Goal: Task Accomplishment & Management: Manage account settings

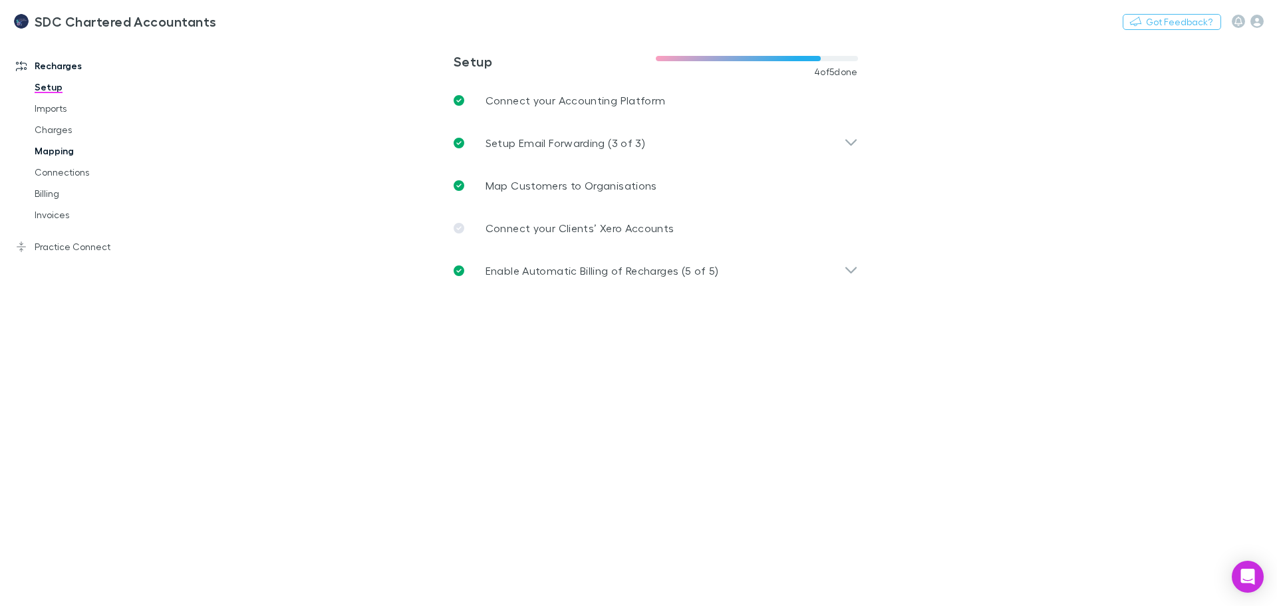
click at [64, 151] on link "Mapping" at bounding box center [100, 150] width 158 height 21
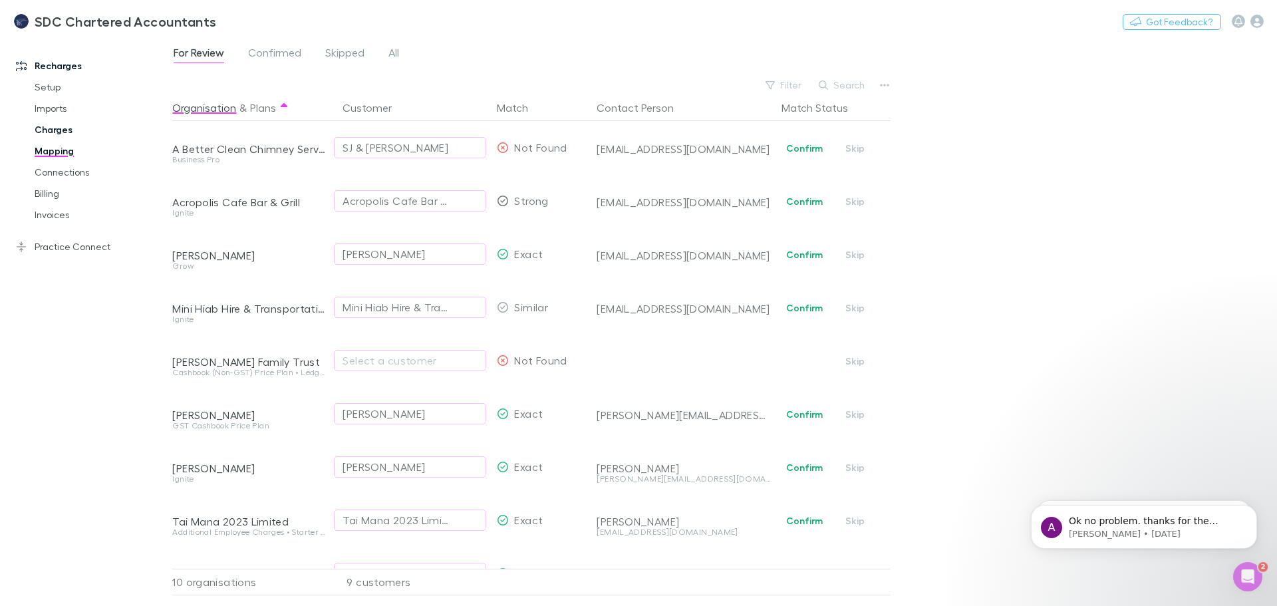
click at [59, 130] on link "Charges" at bounding box center [100, 129] width 158 height 21
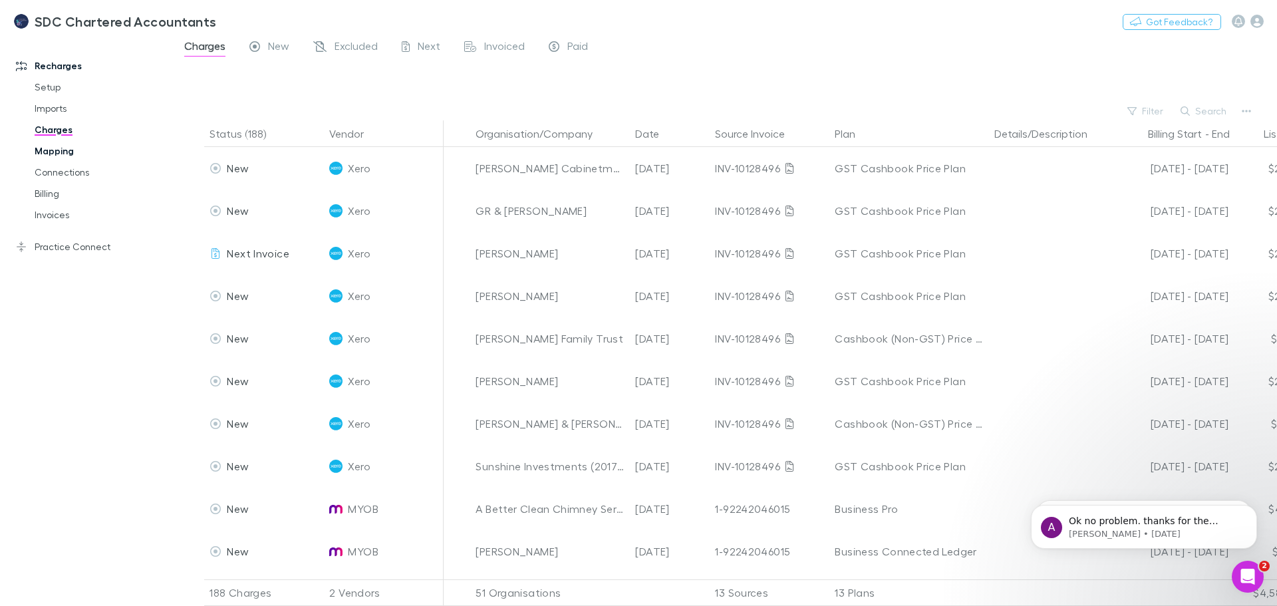
click at [56, 150] on link "Mapping" at bounding box center [100, 150] width 158 height 21
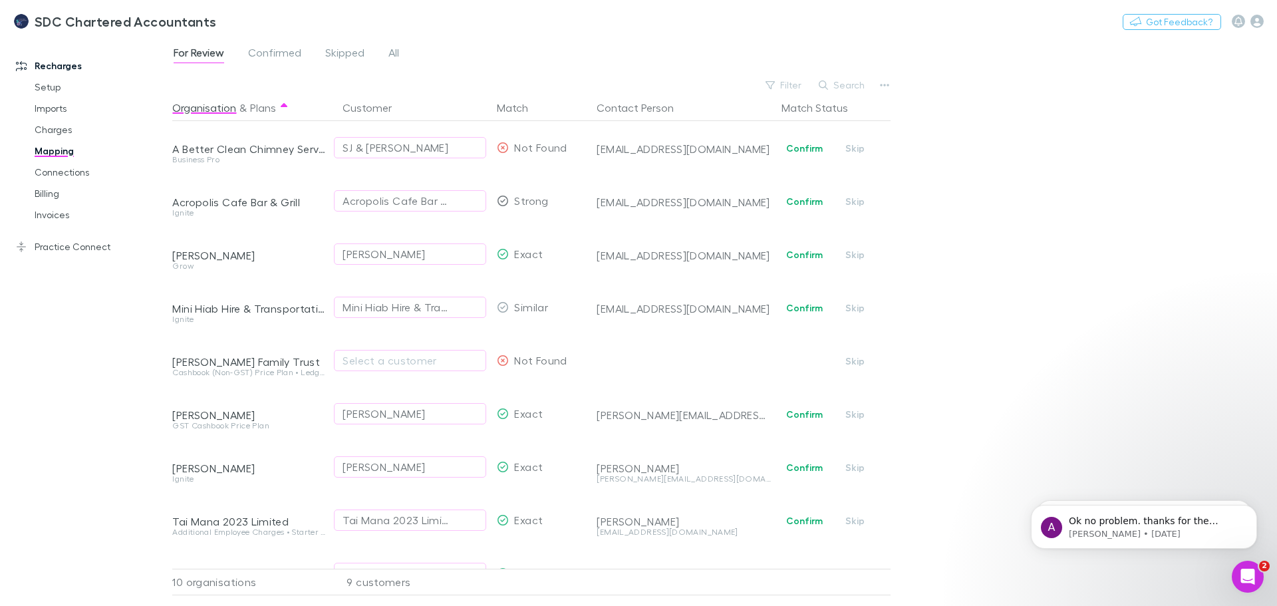
click at [87, 370] on div "Recharges Setup Imports Charges Mapping Connections Billing Invoices Practice C…" at bounding box center [91, 318] width 182 height 553
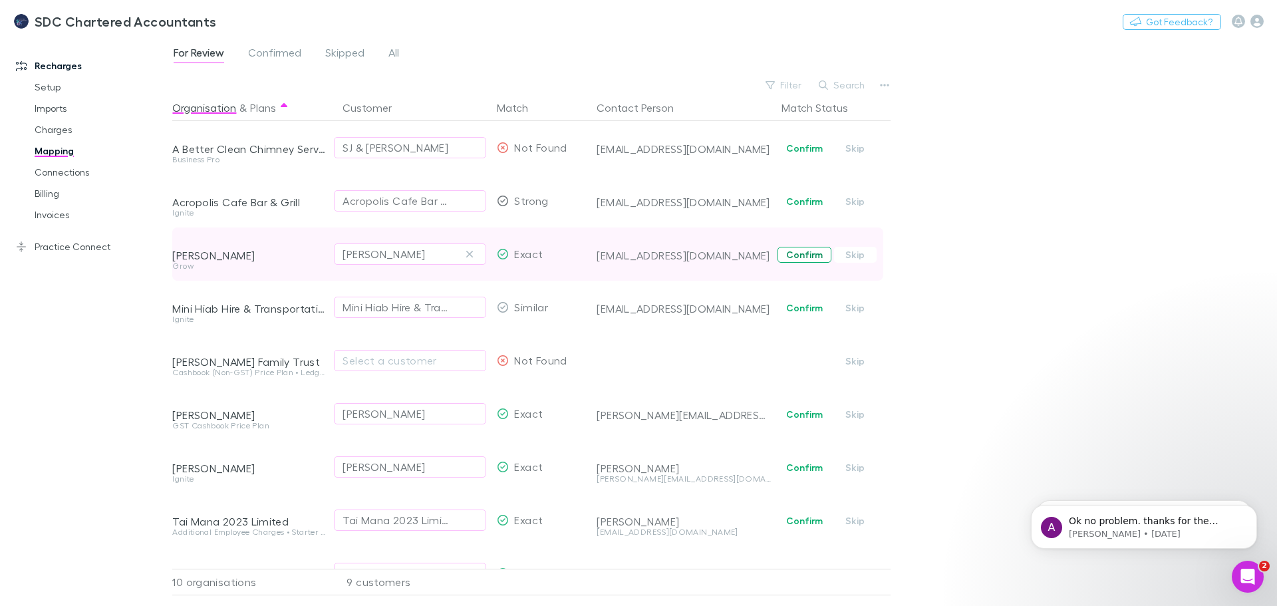
click at [803, 253] on button "Confirm" at bounding box center [804, 255] width 54 height 16
click at [72, 168] on link "Connections" at bounding box center [100, 172] width 158 height 21
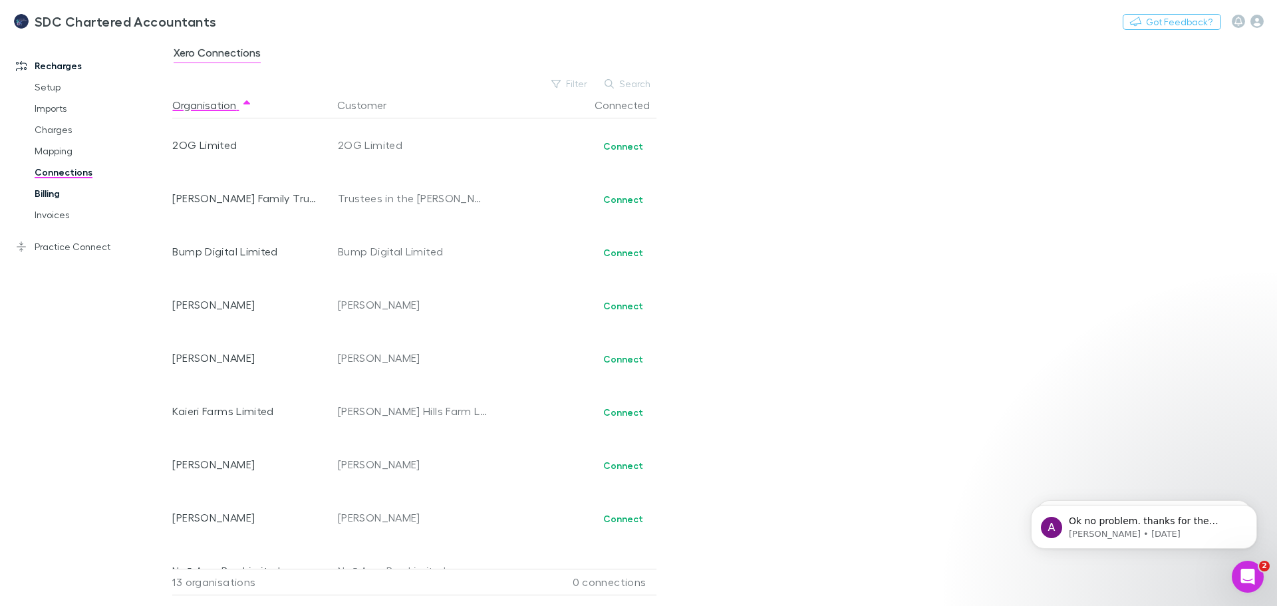
click at [51, 184] on link "Billing" at bounding box center [100, 193] width 158 height 21
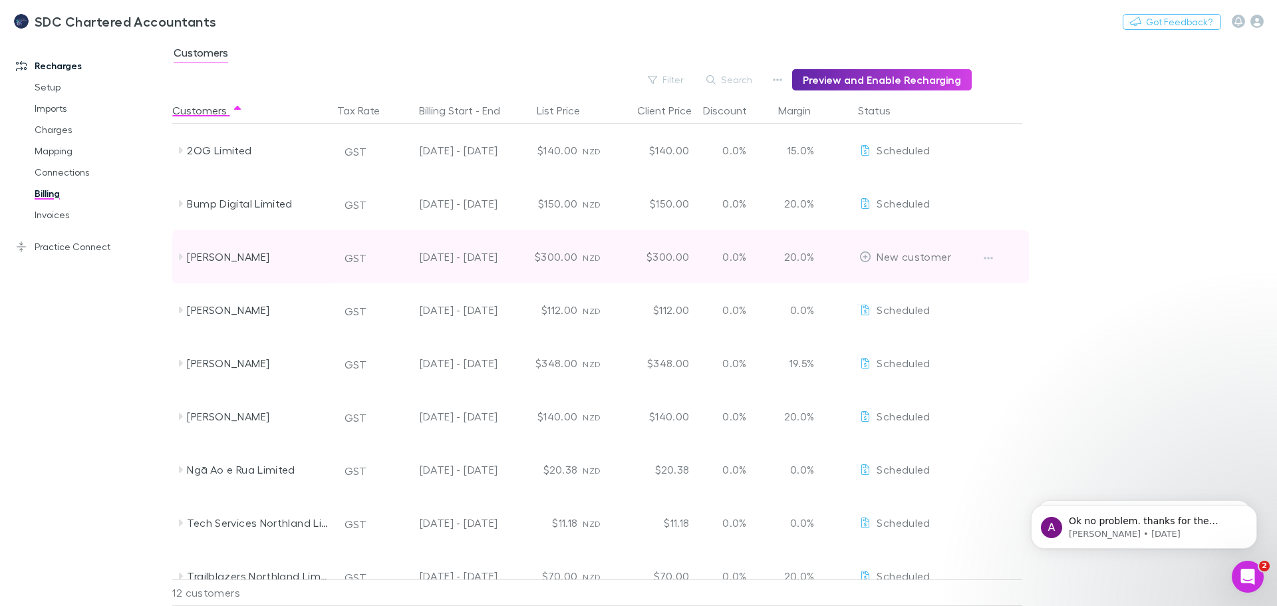
click at [181, 259] on icon at bounding box center [180, 256] width 11 height 11
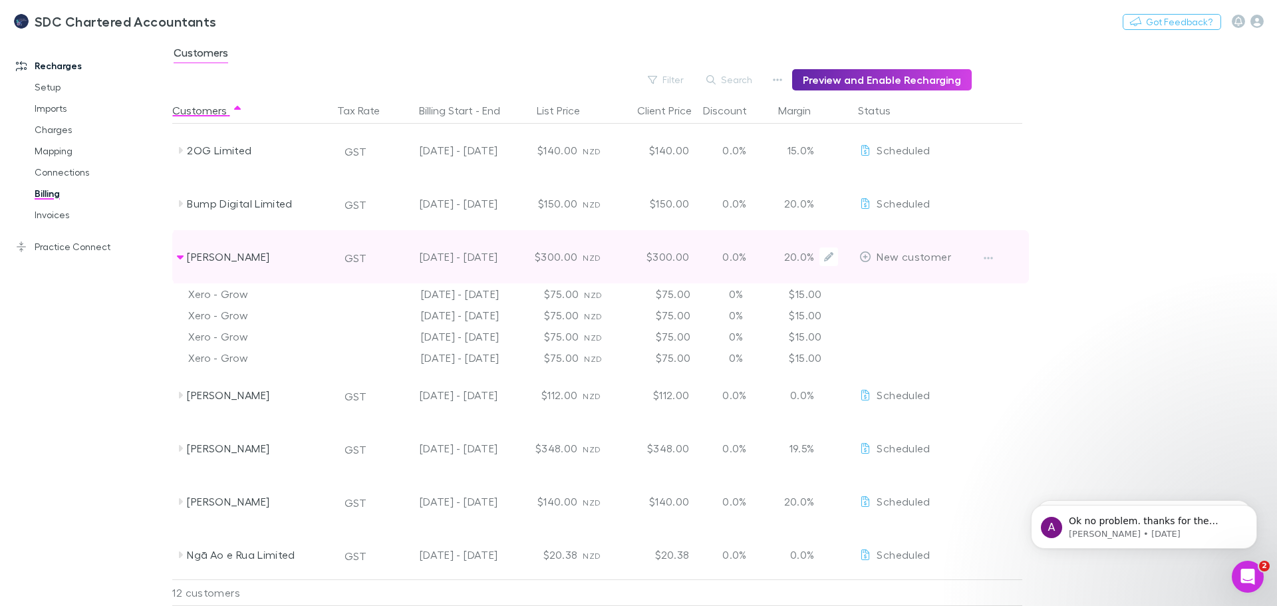
click at [915, 255] on span "New customer" at bounding box center [913, 256] width 74 height 13
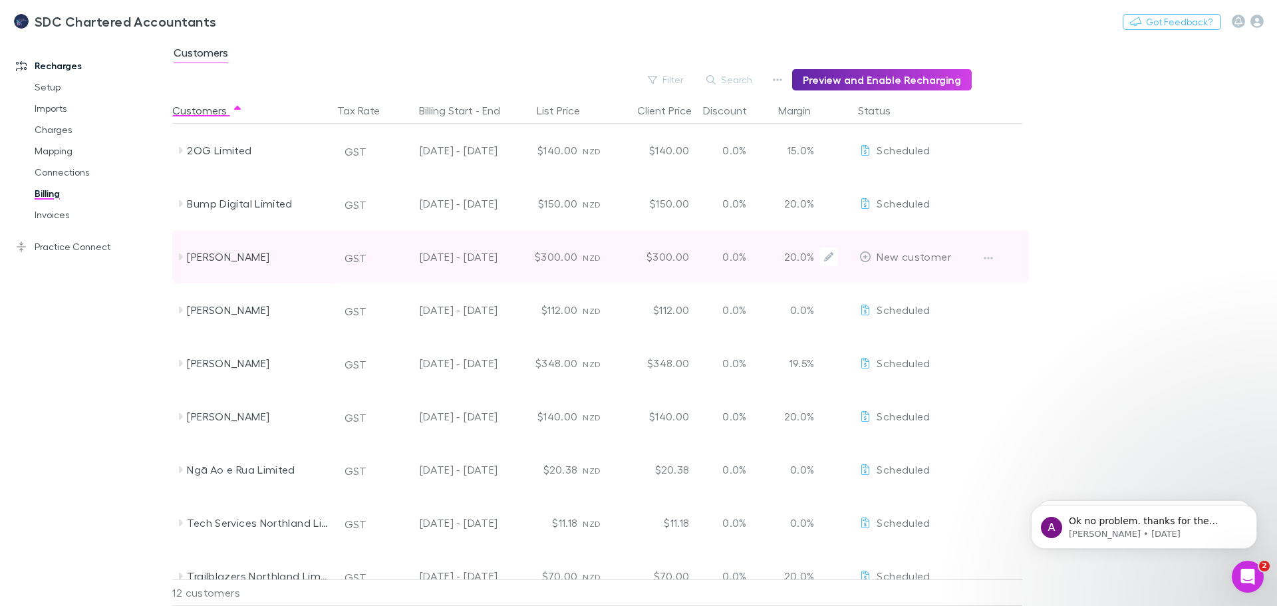
click at [915, 255] on span "New customer" at bounding box center [913, 256] width 74 height 13
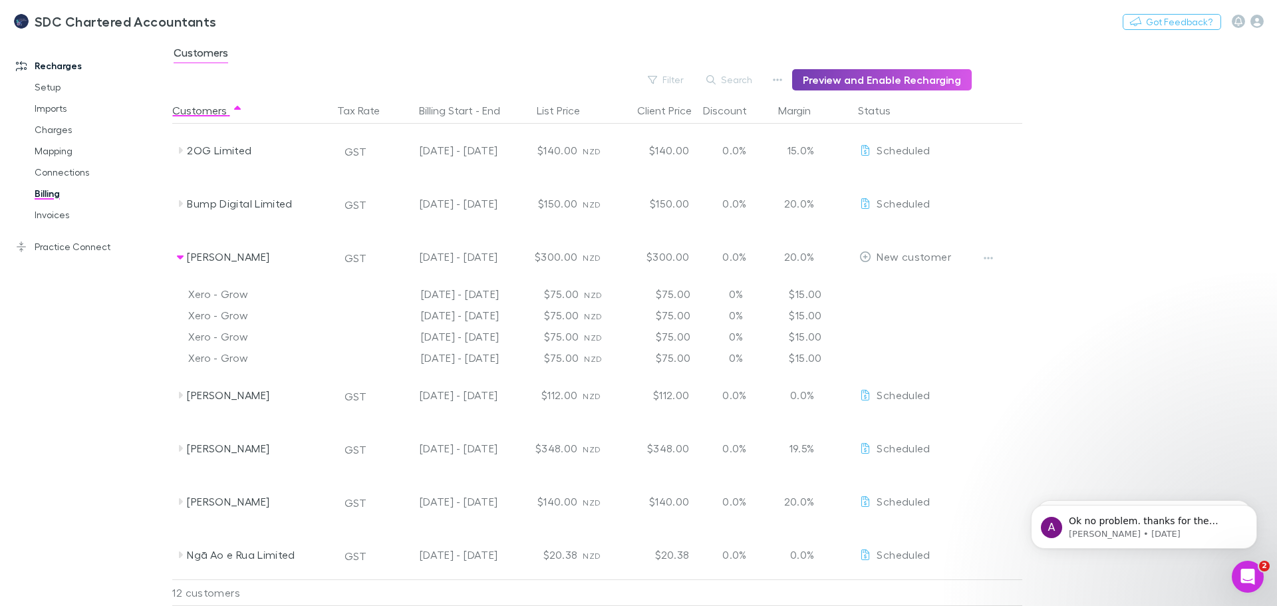
click at [859, 84] on button "Preview and Enable Recharging" at bounding box center [882, 79] width 180 height 21
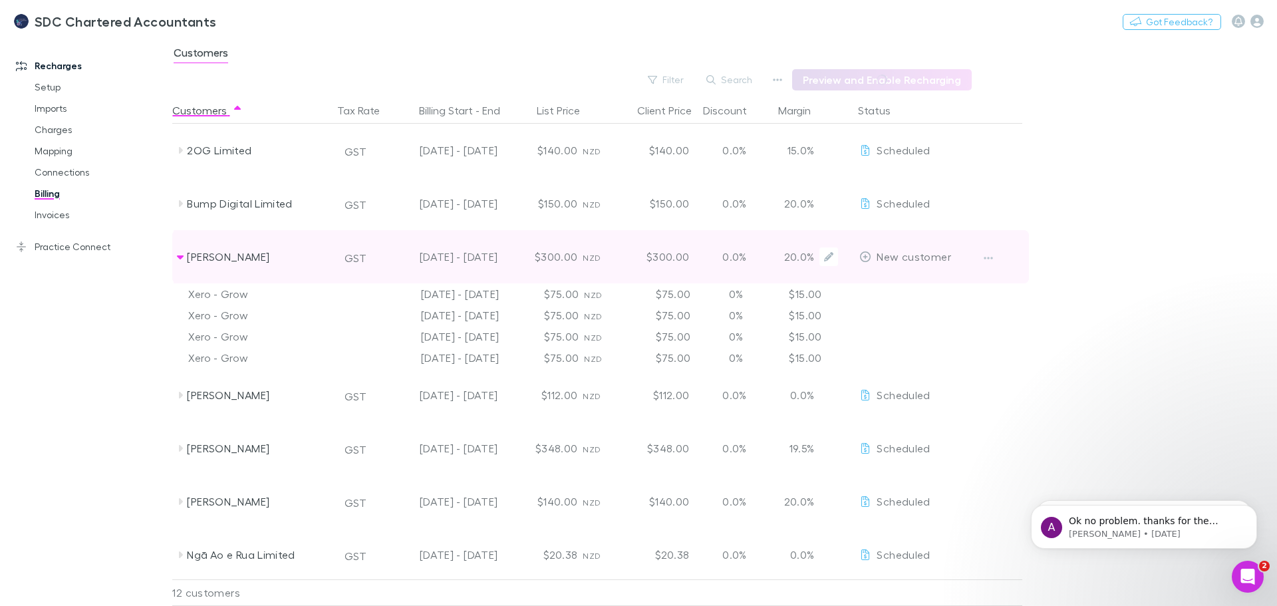
click at [999, 253] on div at bounding box center [999, 256] width 50 height 53
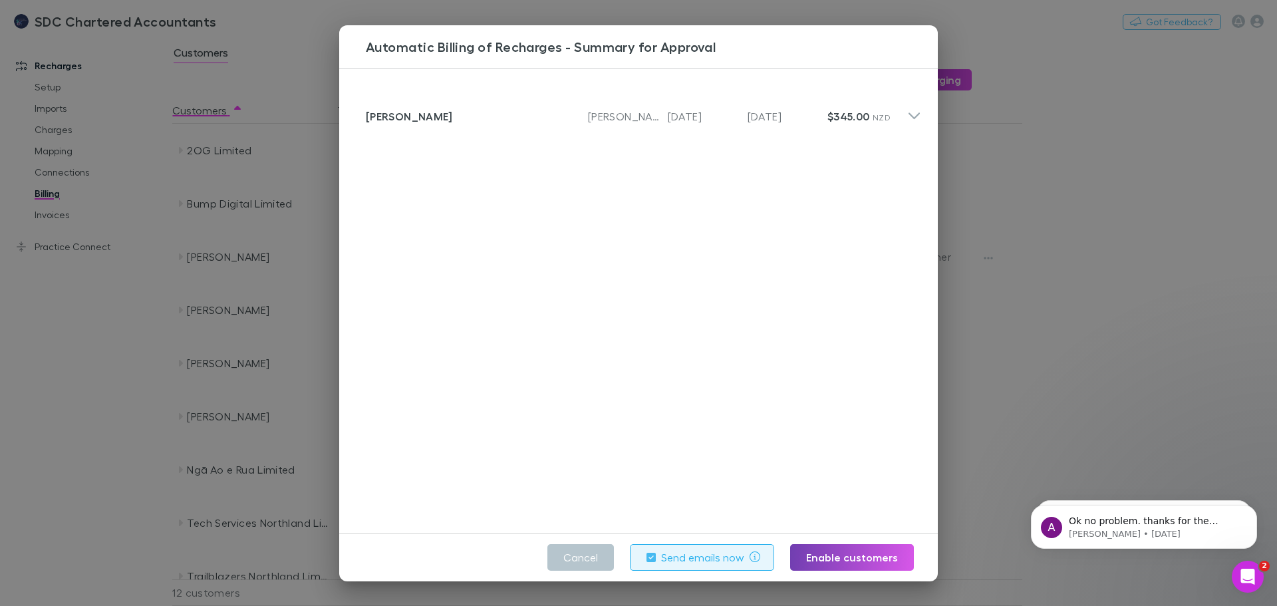
click at [854, 557] on button "Enable customers" at bounding box center [852, 557] width 124 height 27
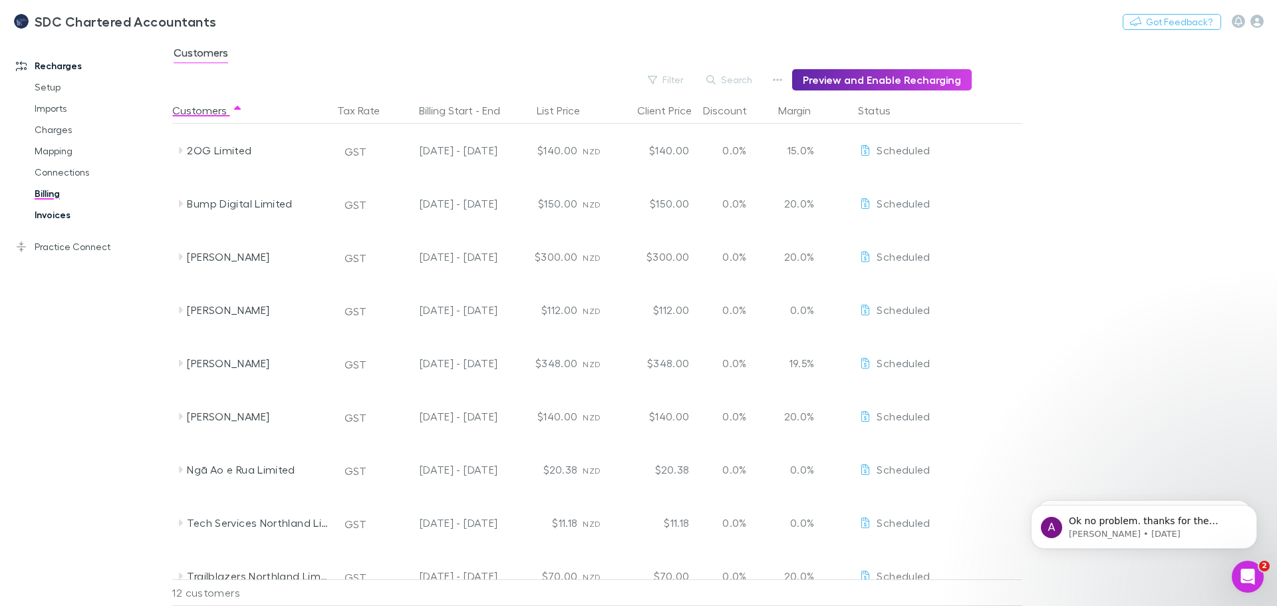
click at [57, 215] on link "Invoices" at bounding box center [100, 214] width 158 height 21
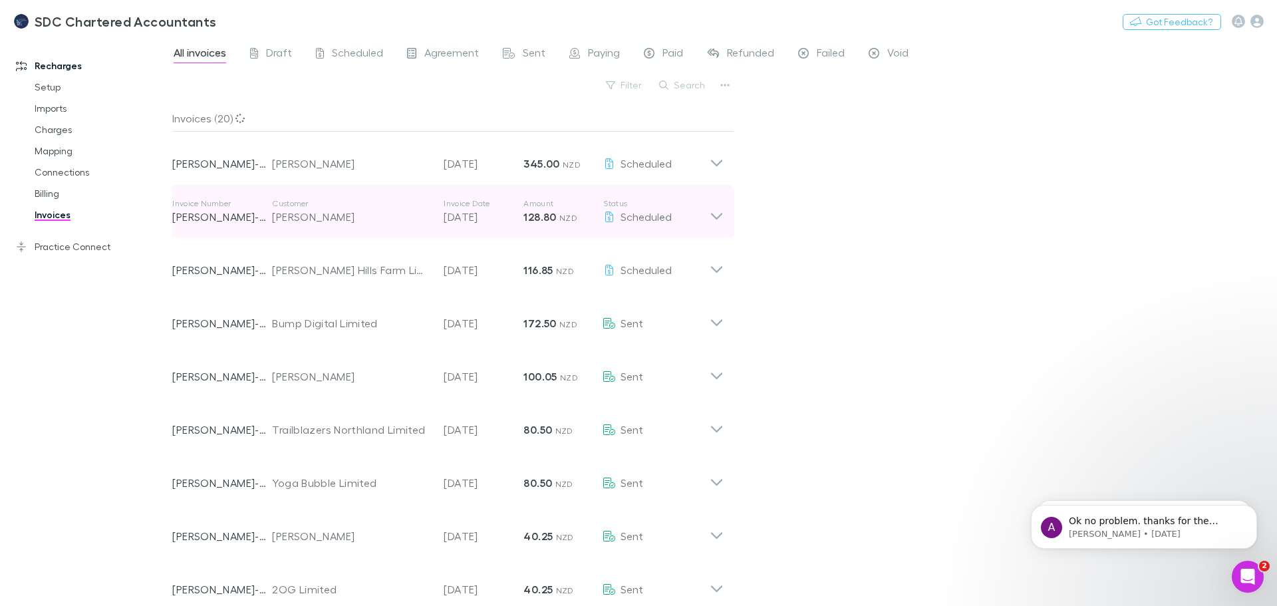
click at [724, 213] on div "Invoice Number [PERSON_NAME]-0028 Customer [PERSON_NAME] Invoice Date [DATE] Am…" at bounding box center [448, 211] width 573 height 53
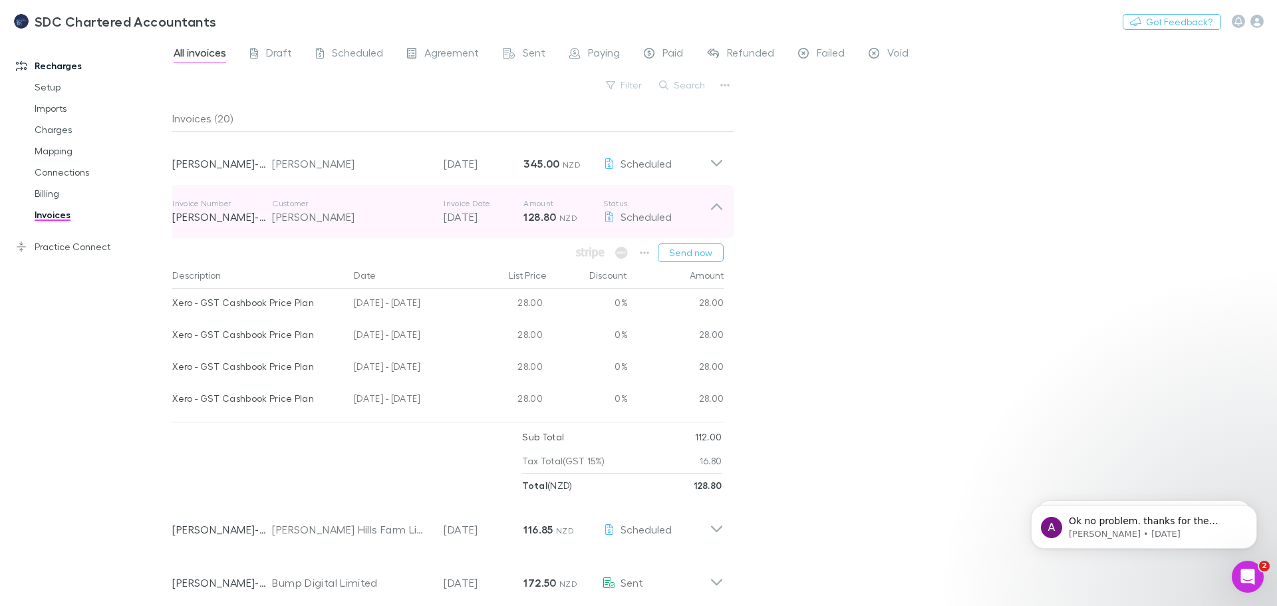
click at [724, 213] on div "Invoice Number [PERSON_NAME]-0028 Customer [PERSON_NAME] Invoice Date [DATE] Am…" at bounding box center [448, 211] width 573 height 53
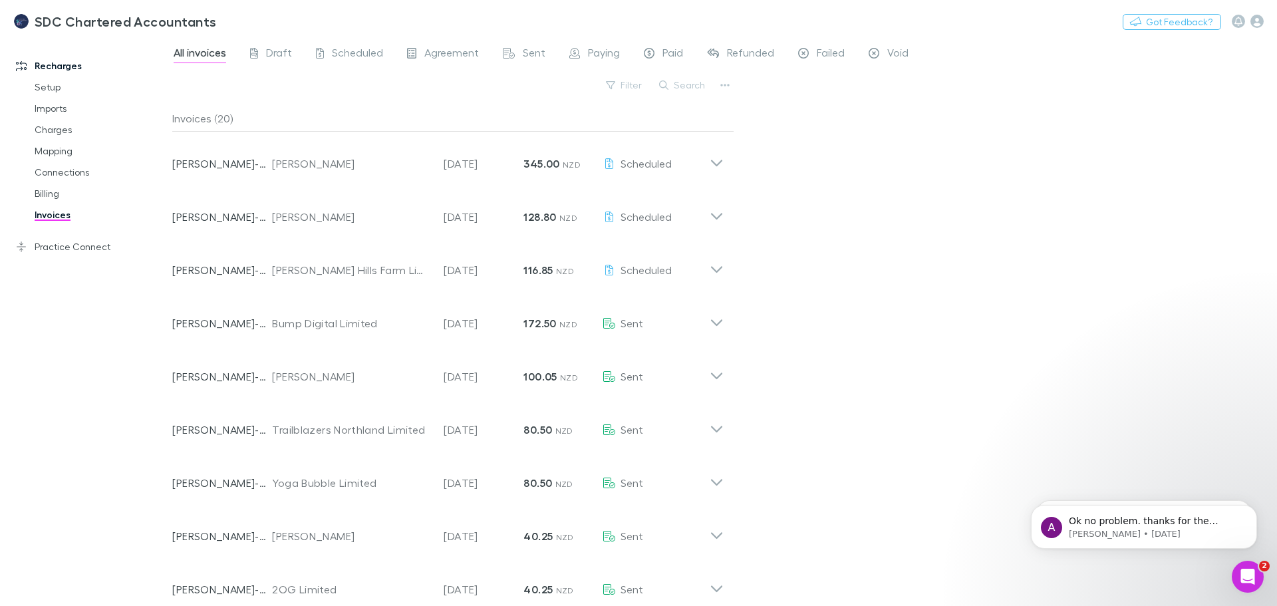
click at [3, 397] on div "Recharges Setup Imports Charges Mapping Connections Billing Invoices Practice C…" at bounding box center [91, 318] width 182 height 553
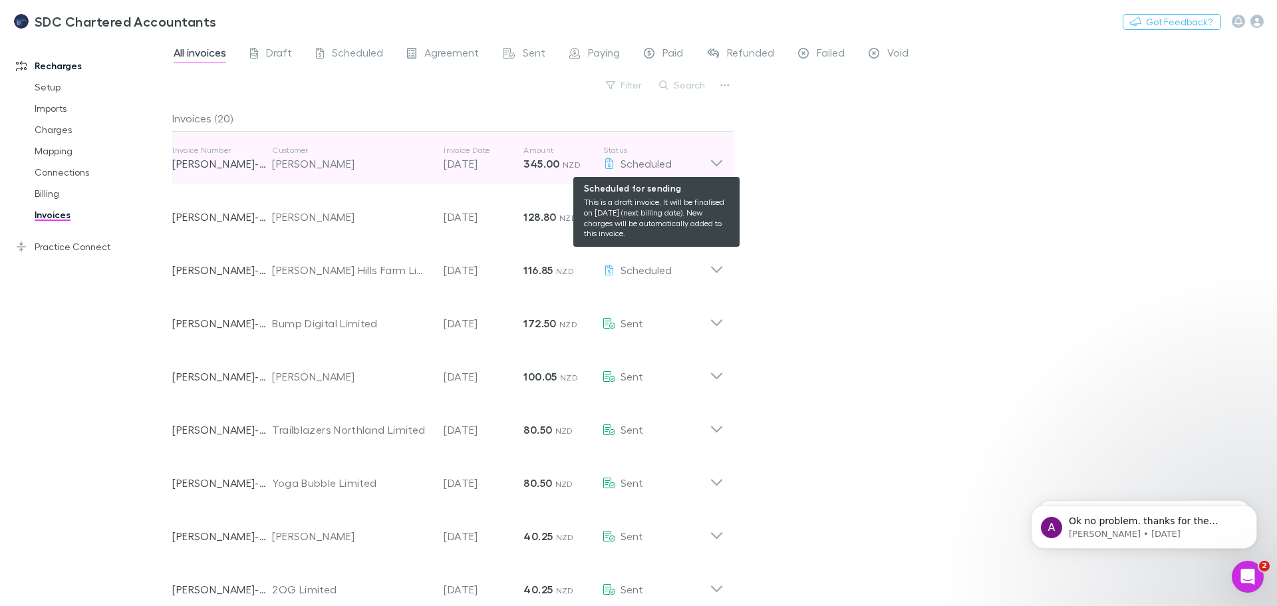
click at [708, 157] on div "Scheduled" at bounding box center [656, 164] width 106 height 16
